Goal: Find specific page/section: Find specific page/section

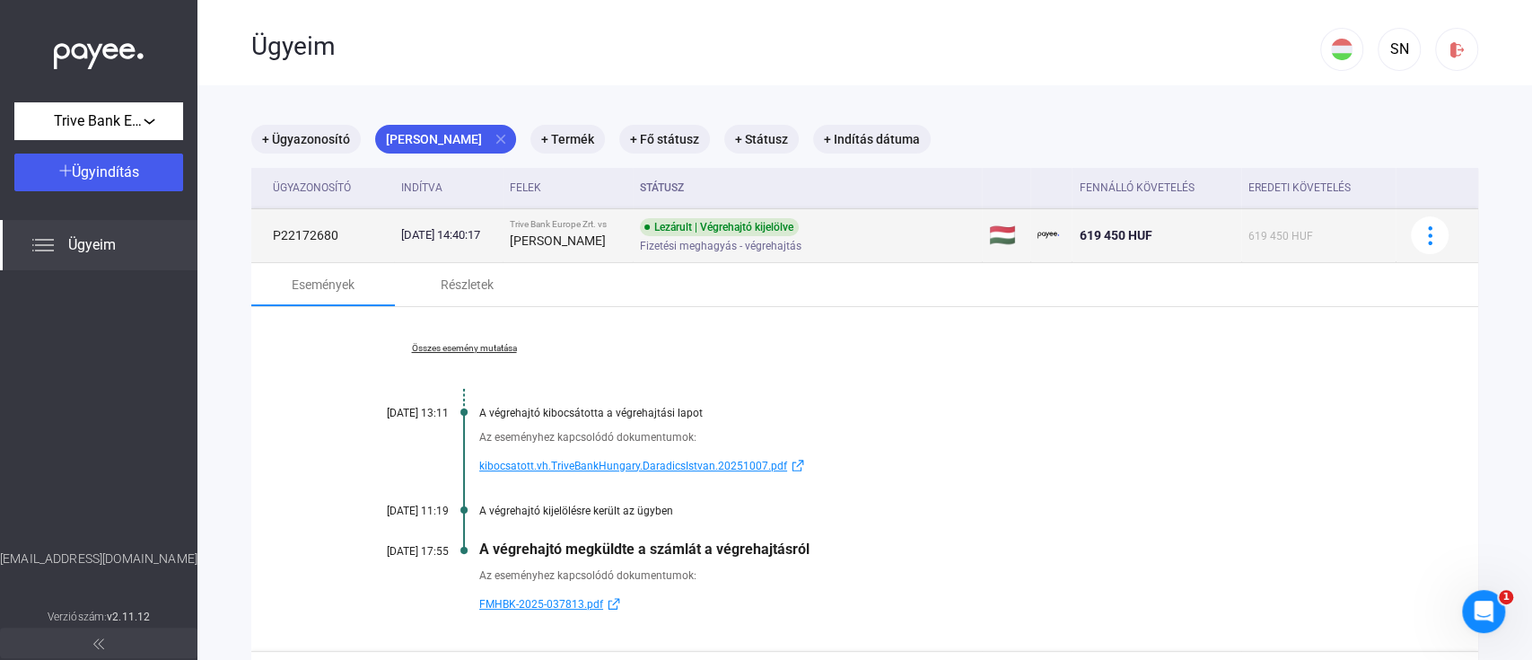
scroll to position [85, 0]
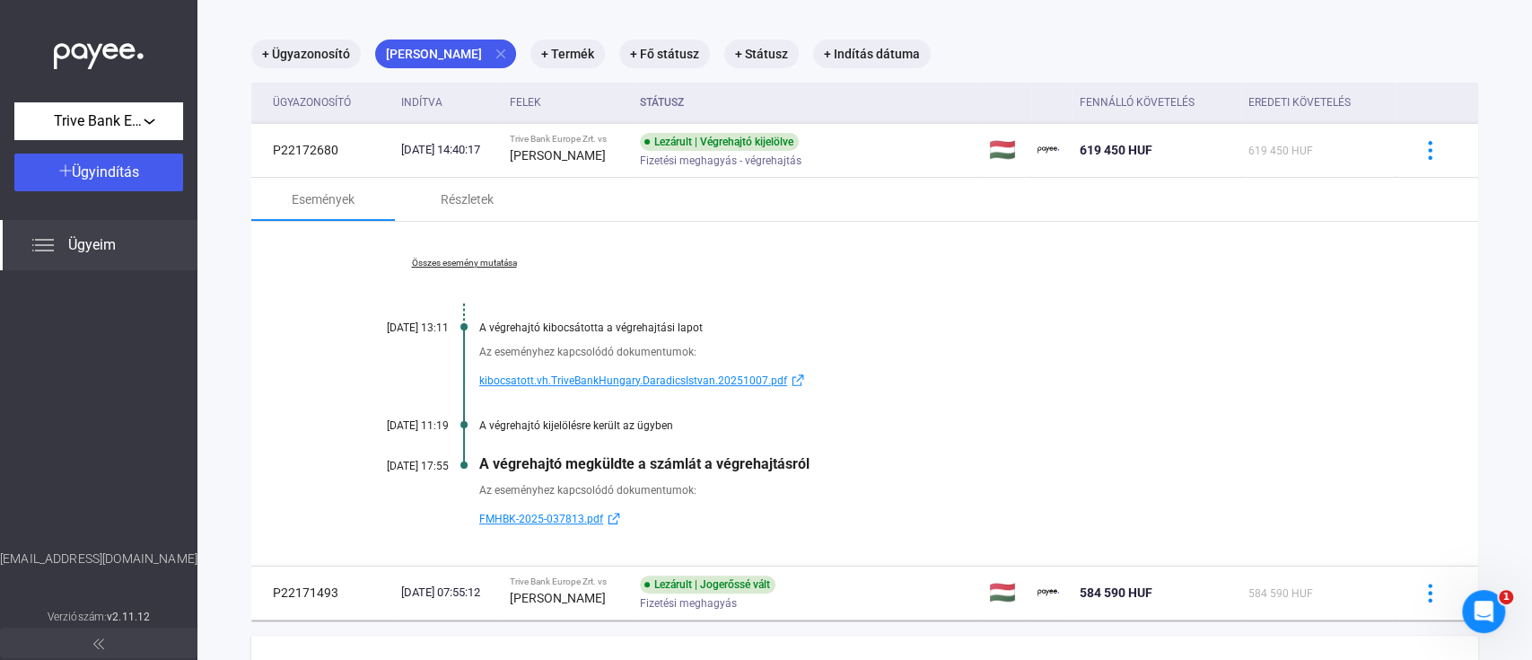
click at [101, 240] on span "Ügyeim" at bounding box center [92, 245] width 48 height 22
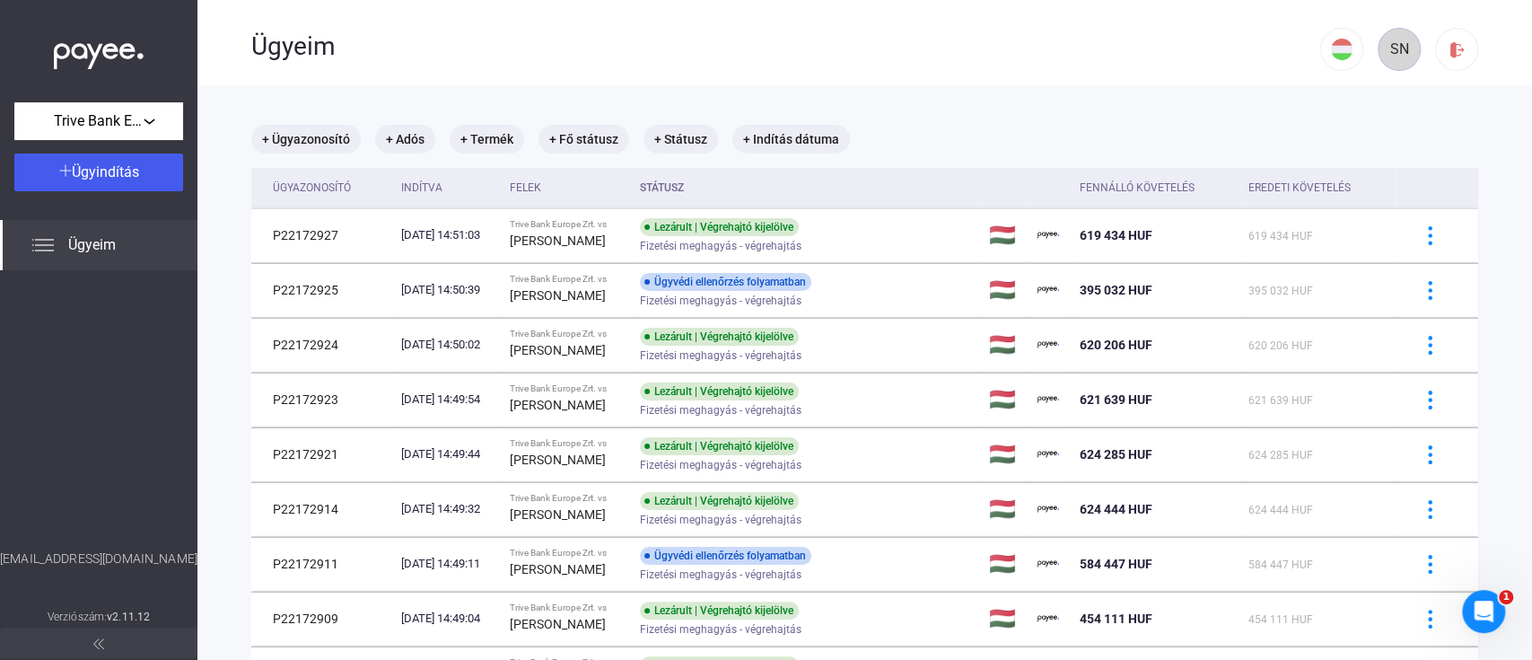
click at [1390, 47] on div "SN" at bounding box center [1399, 50] width 31 height 22
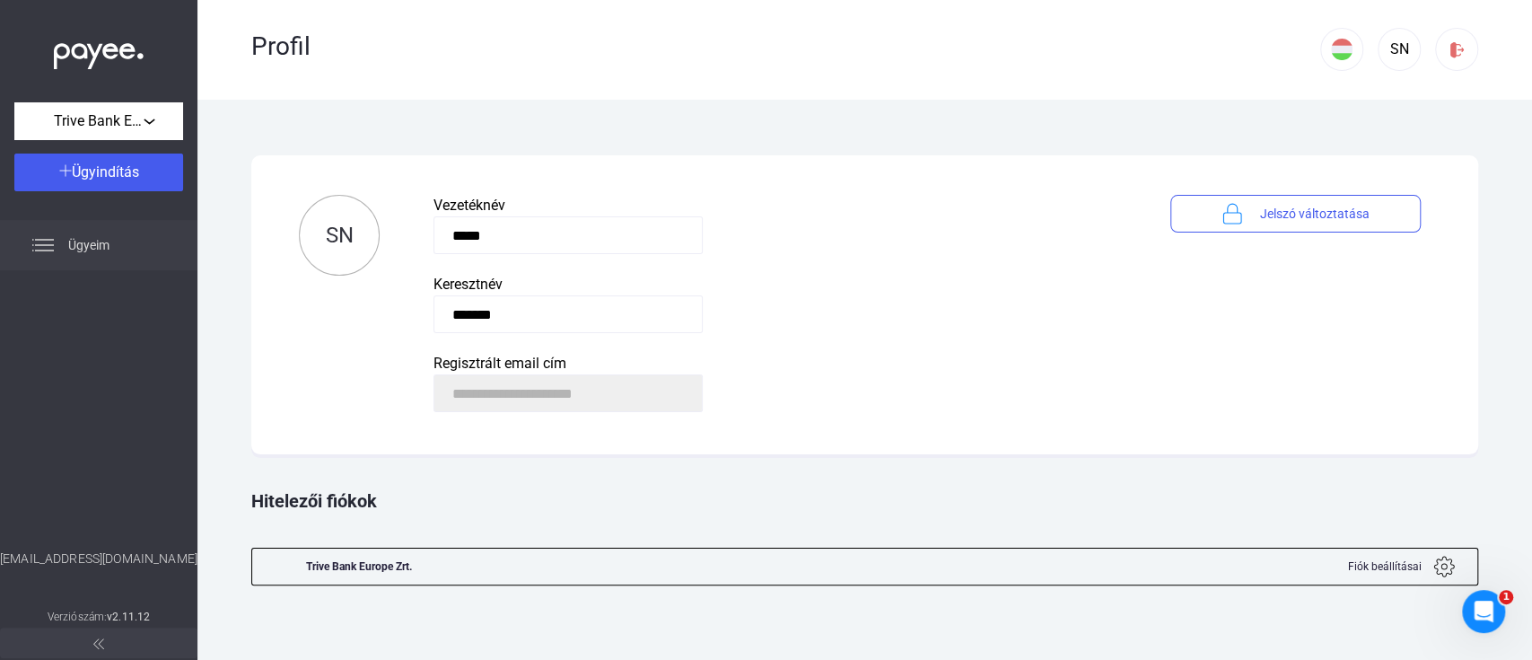
click at [82, 244] on span "Ügyeim" at bounding box center [88, 245] width 41 height 22
